Goal: Task Accomplishment & Management: Use online tool/utility

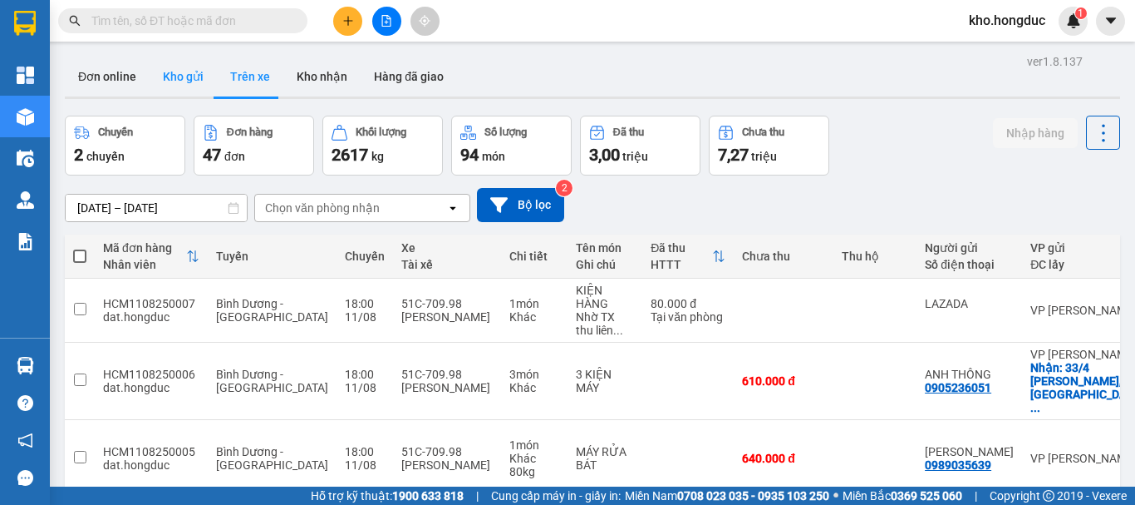
click at [195, 78] on button "Kho gửi" at bounding box center [183, 77] width 67 height 40
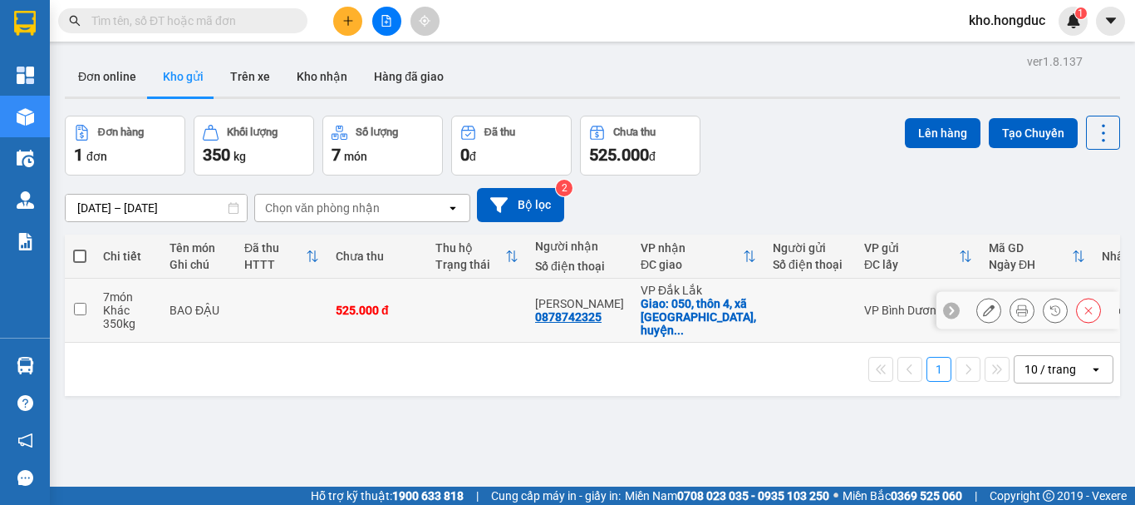
click at [1017, 304] on icon at bounding box center [1023, 310] width 12 height 12
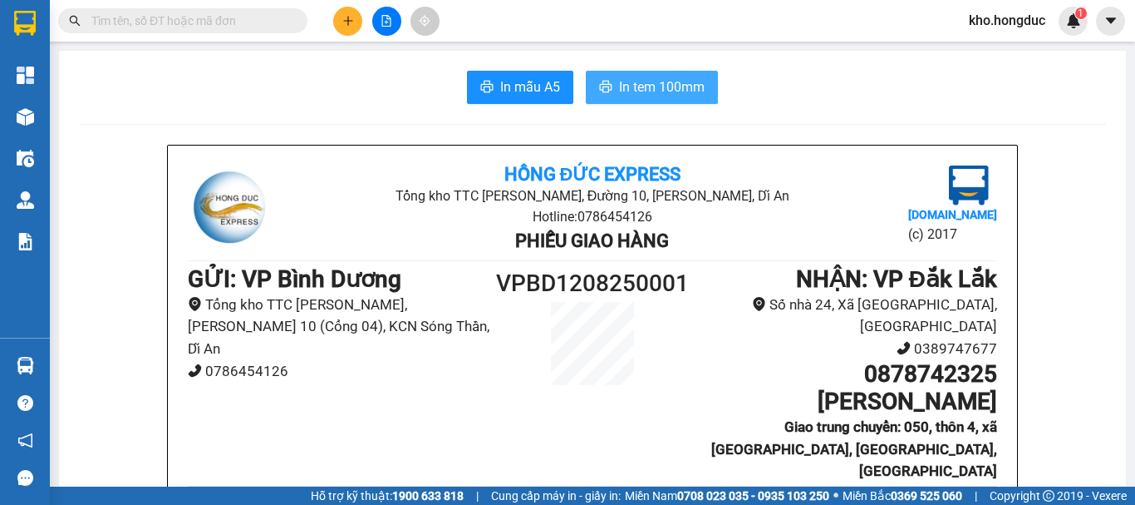
click at [651, 79] on span "In tem 100mm" at bounding box center [662, 86] width 86 height 21
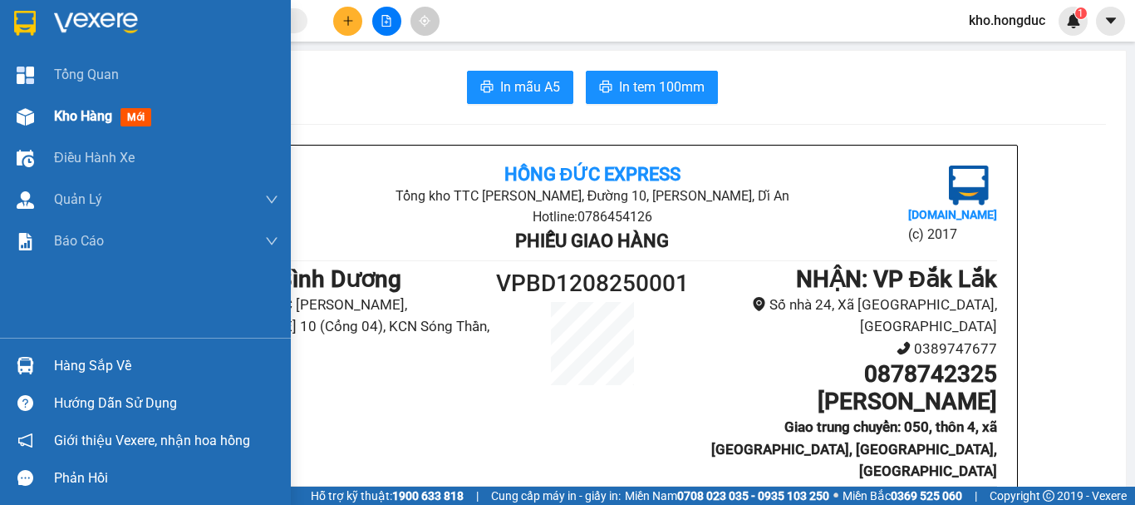
drag, startPoint x: 22, startPoint y: 121, endPoint x: 285, endPoint y: 451, distance: 422.3
click at [22, 121] on img at bounding box center [25, 116] width 17 height 17
